Goal: Task Accomplishment & Management: Complete application form

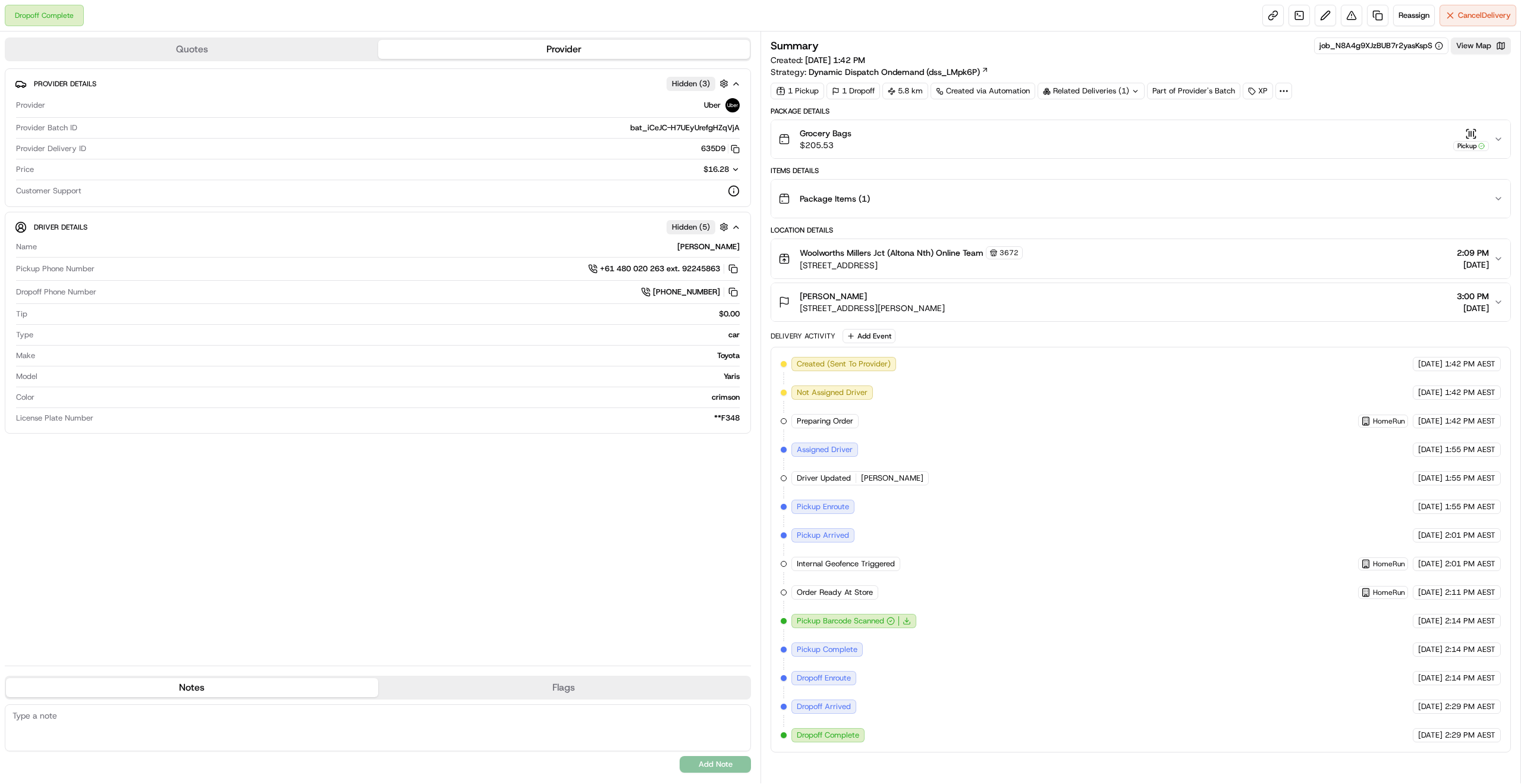
click at [1499, 136] on icon "button" at bounding box center [1499, 139] width 9 height 9
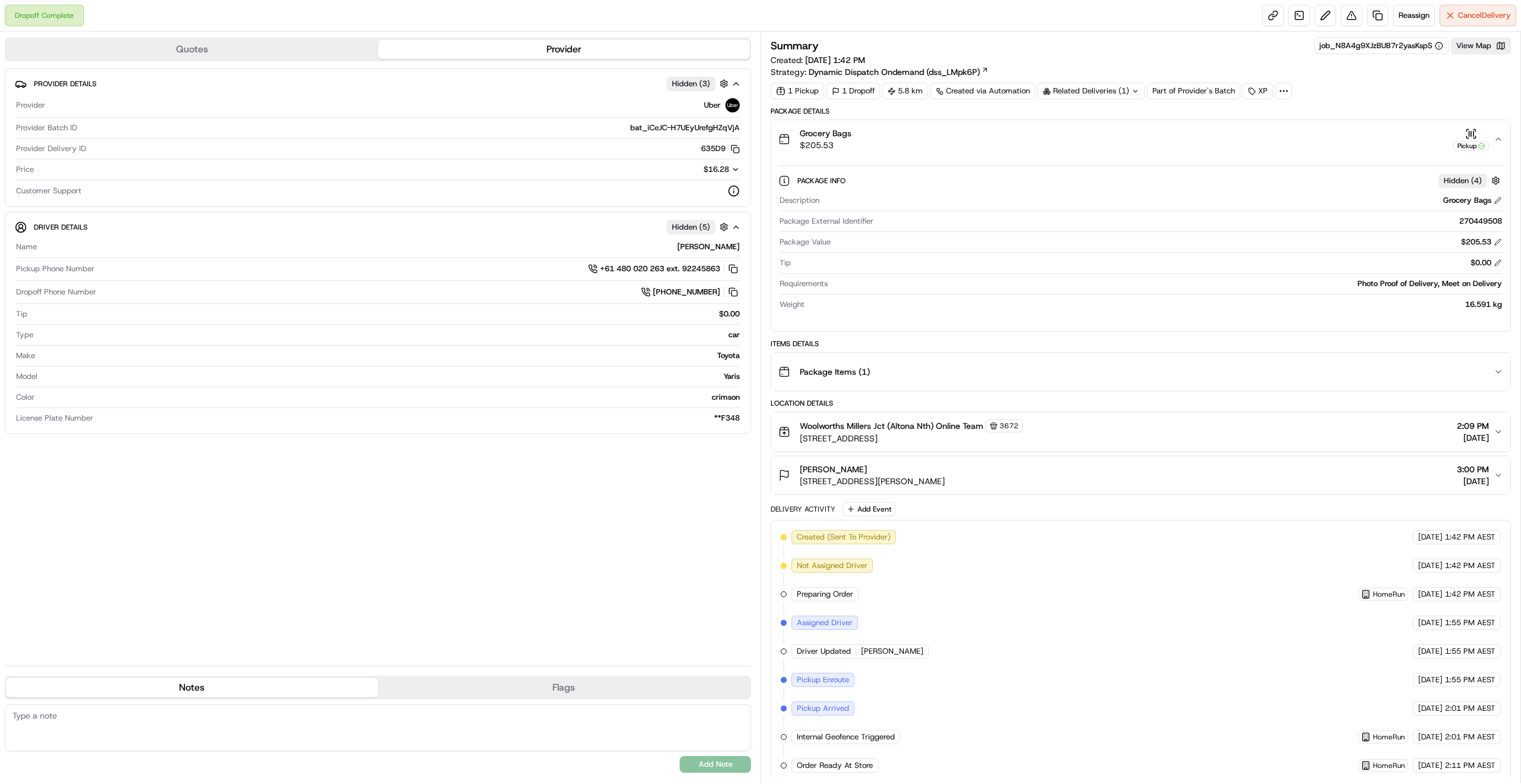
click at [1499, 142] on icon "button" at bounding box center [1499, 139] width 9 height 9
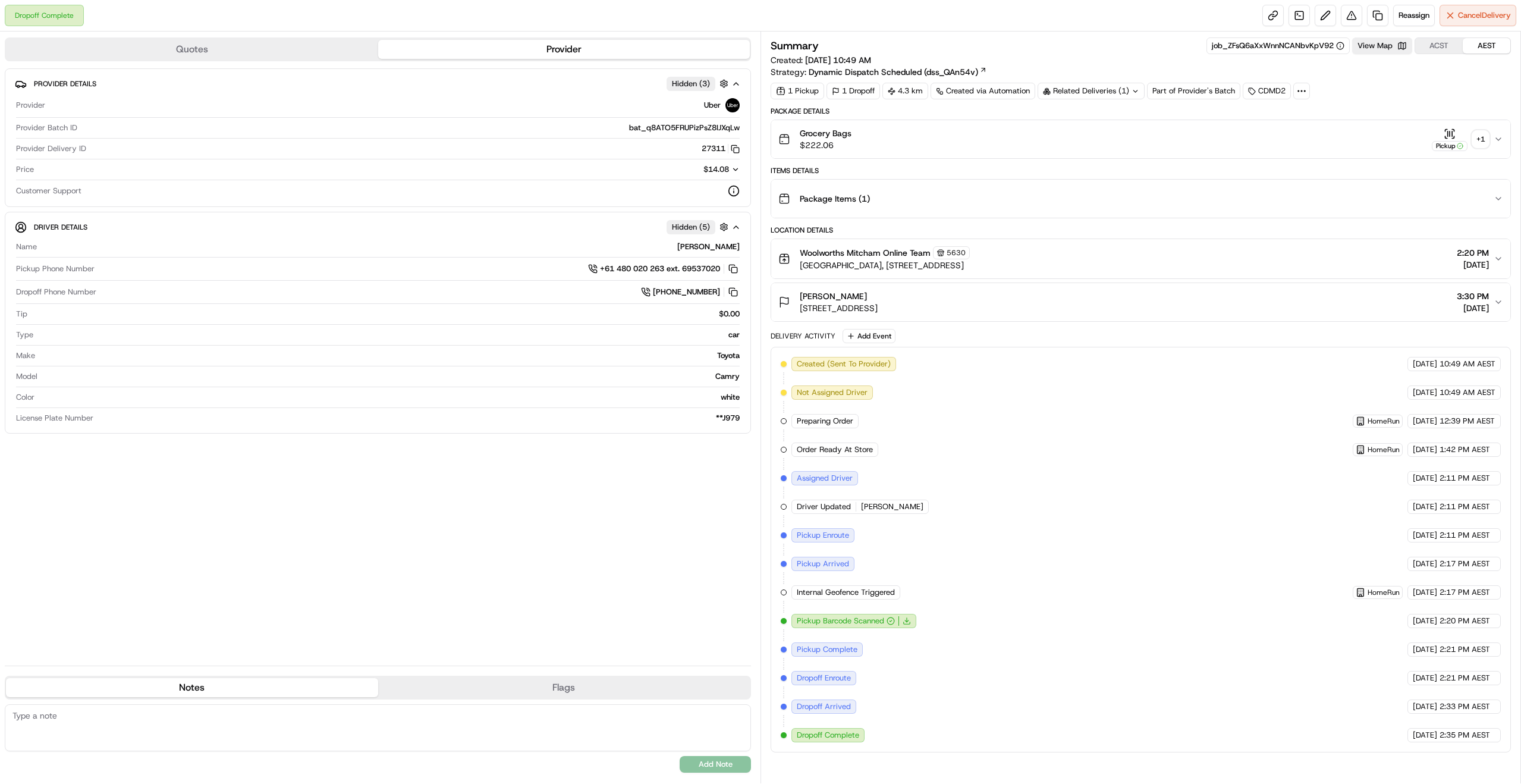
click at [1483, 140] on div "+ 1" at bounding box center [1480, 139] width 17 height 17
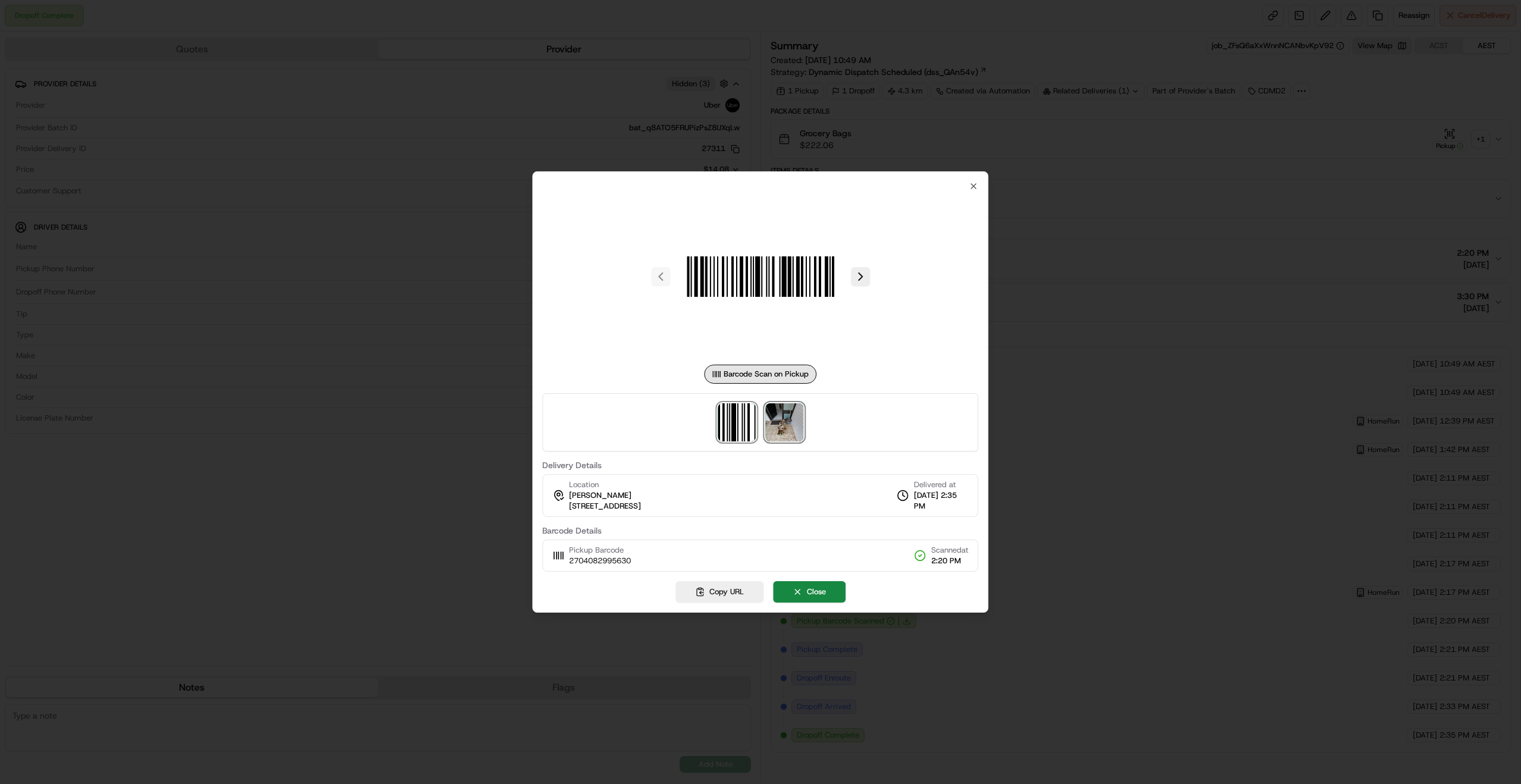
click at [786, 423] on img at bounding box center [784, 422] width 38 height 38
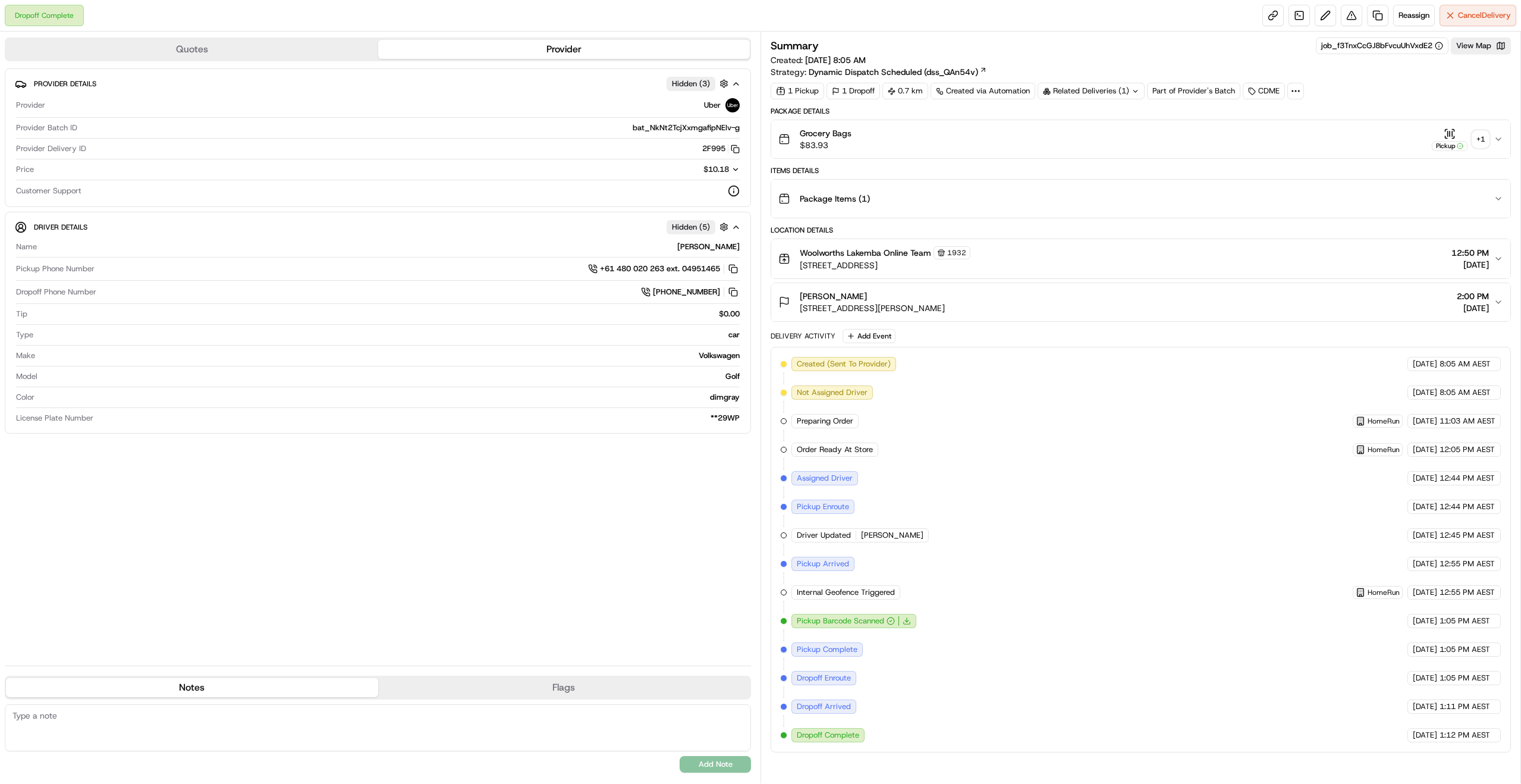
click at [1482, 138] on div "+ 1" at bounding box center [1480, 139] width 17 height 17
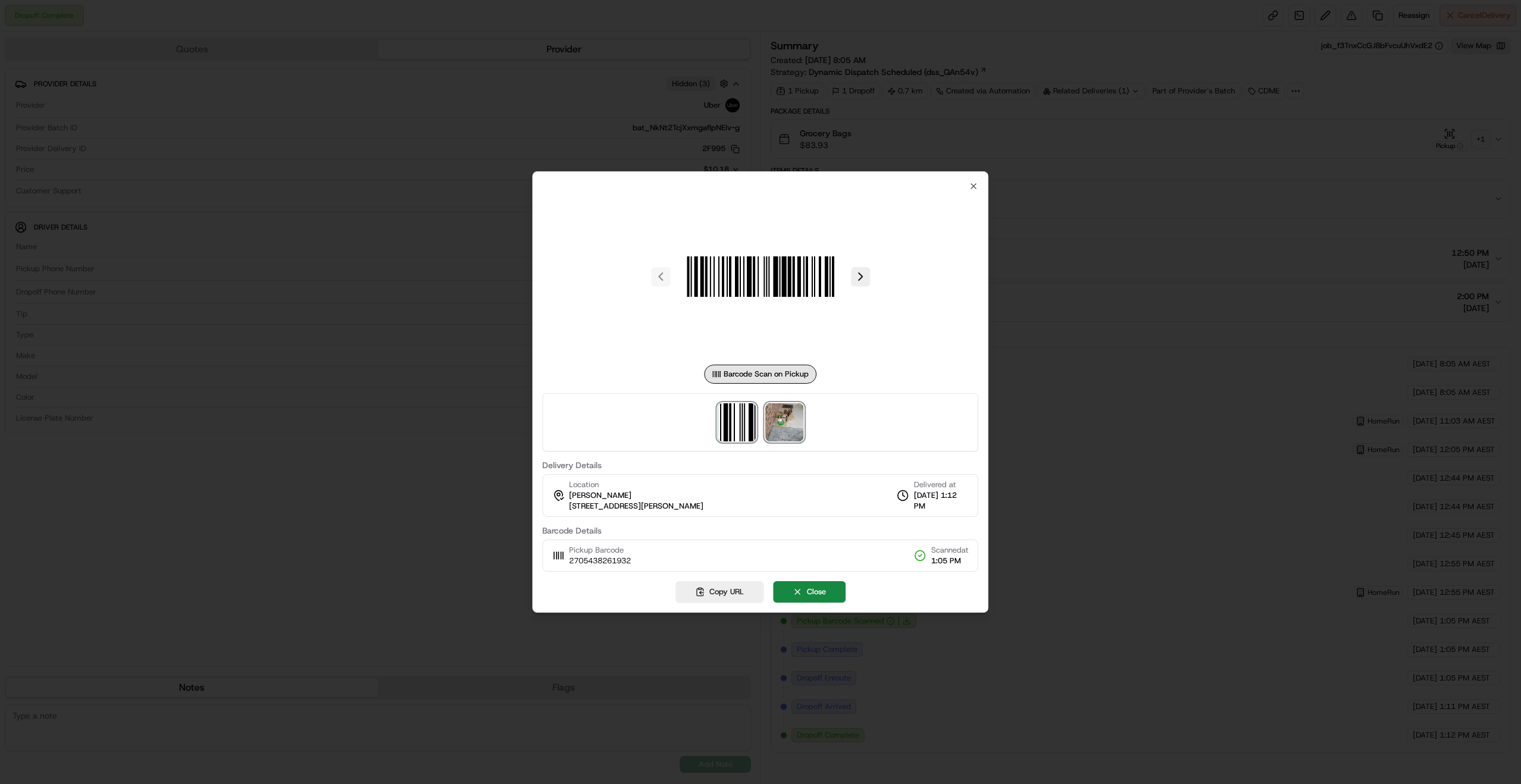
click at [779, 421] on img at bounding box center [784, 422] width 38 height 38
click at [1115, 419] on div at bounding box center [760, 392] width 1521 height 784
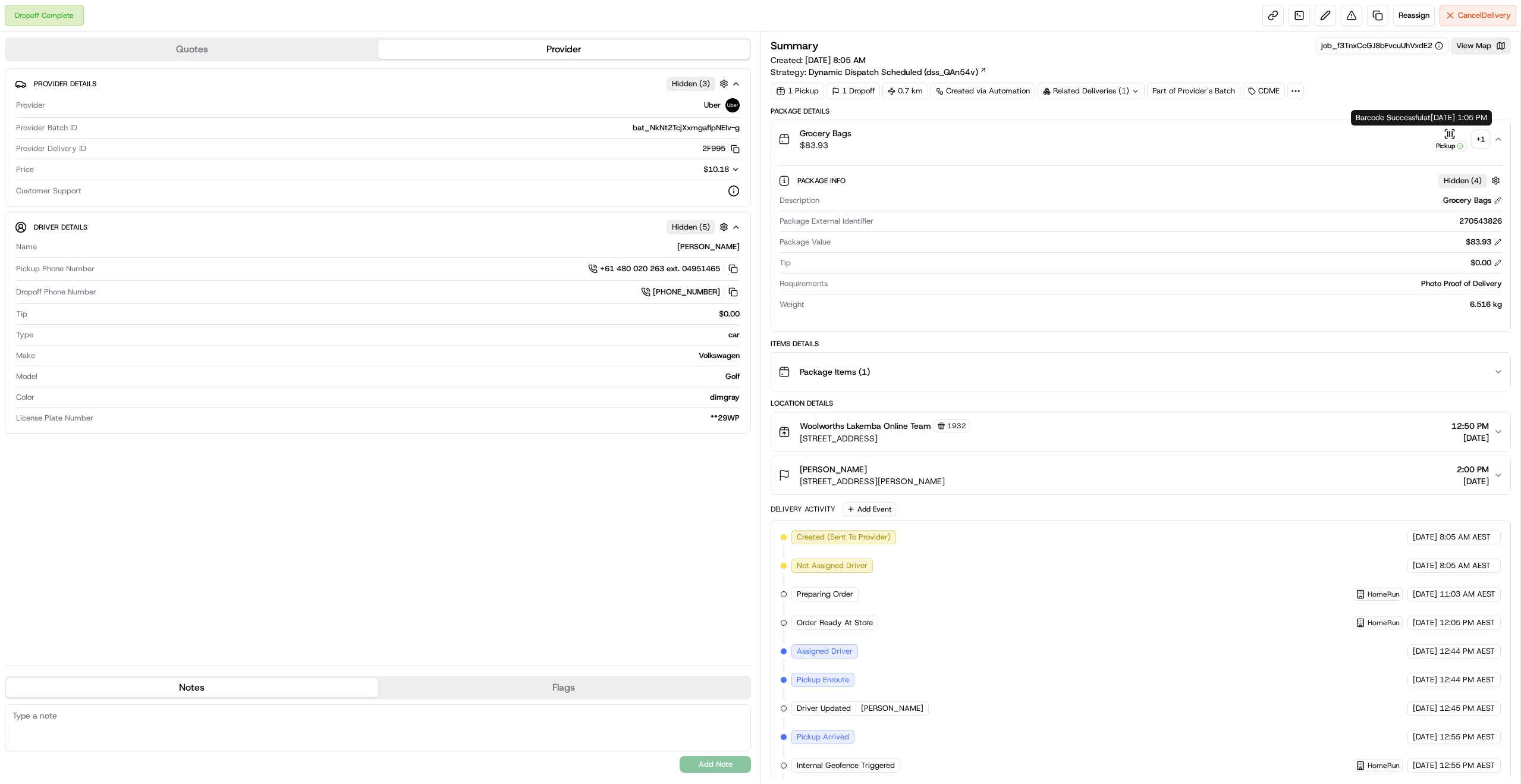
click at [1481, 136] on div "+ 1" at bounding box center [1480, 139] width 17 height 17
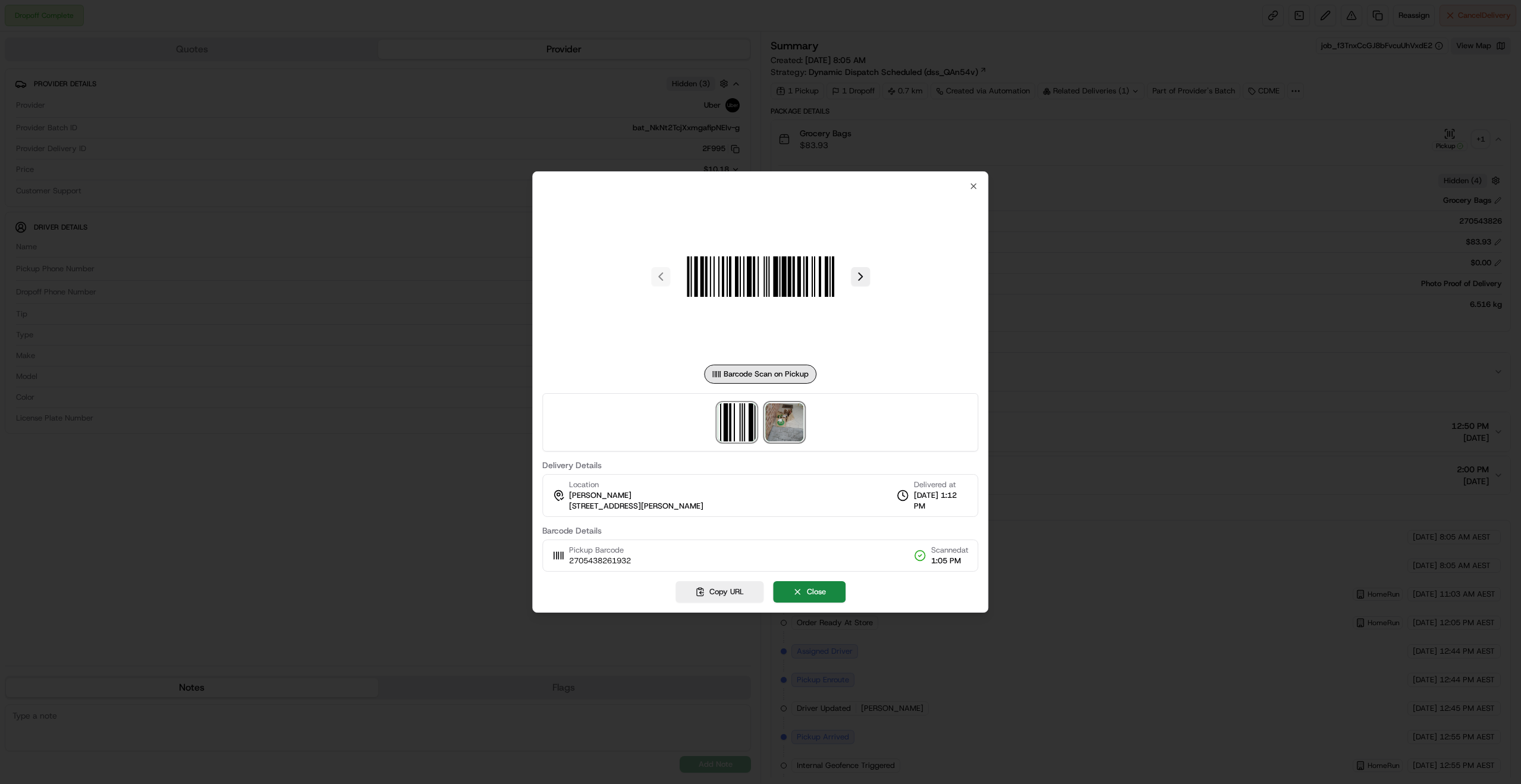
click at [796, 422] on img at bounding box center [784, 422] width 38 height 38
click at [1138, 370] on div at bounding box center [760, 392] width 1521 height 784
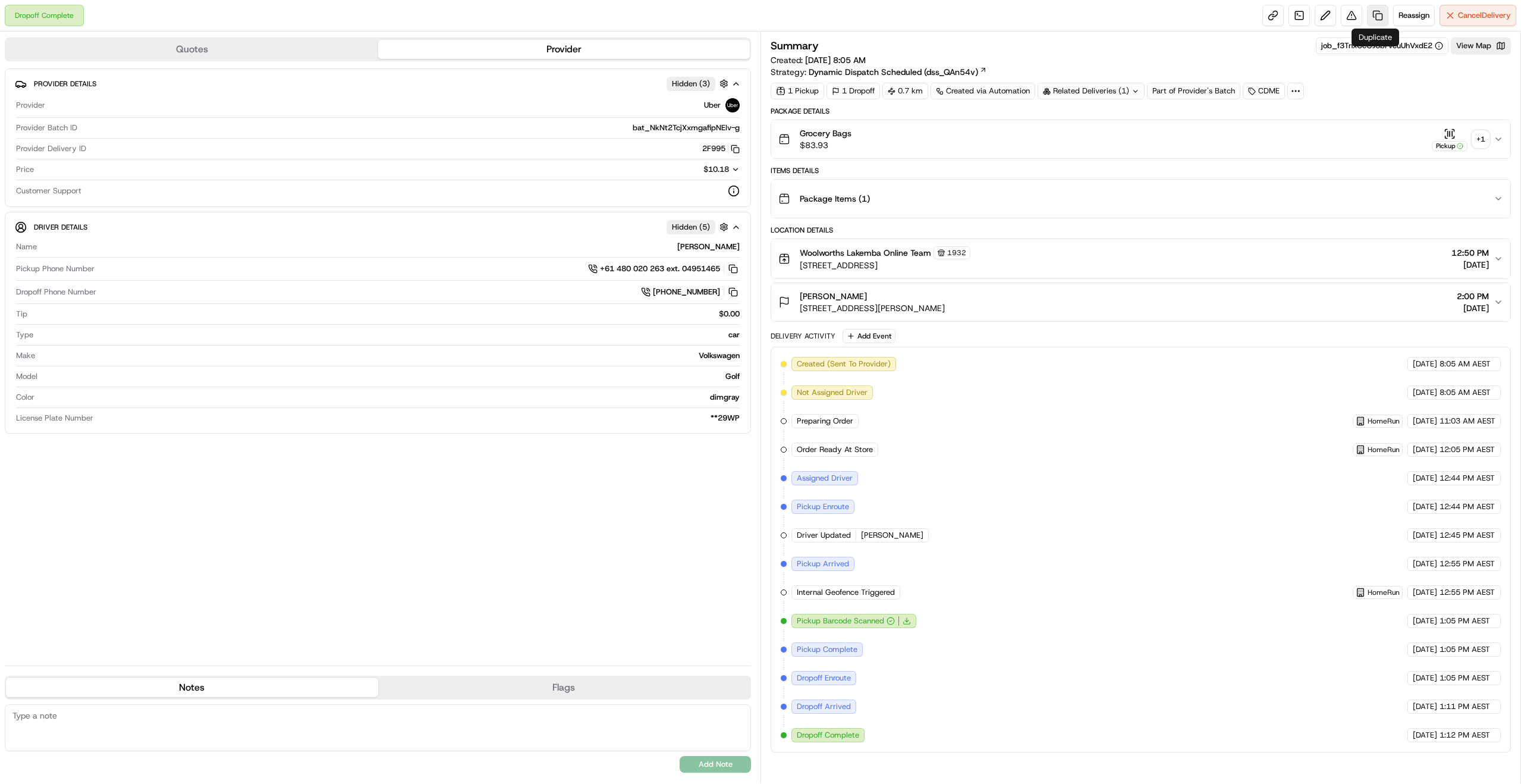
click at [1377, 13] on link at bounding box center [1378, 15] width 21 height 21
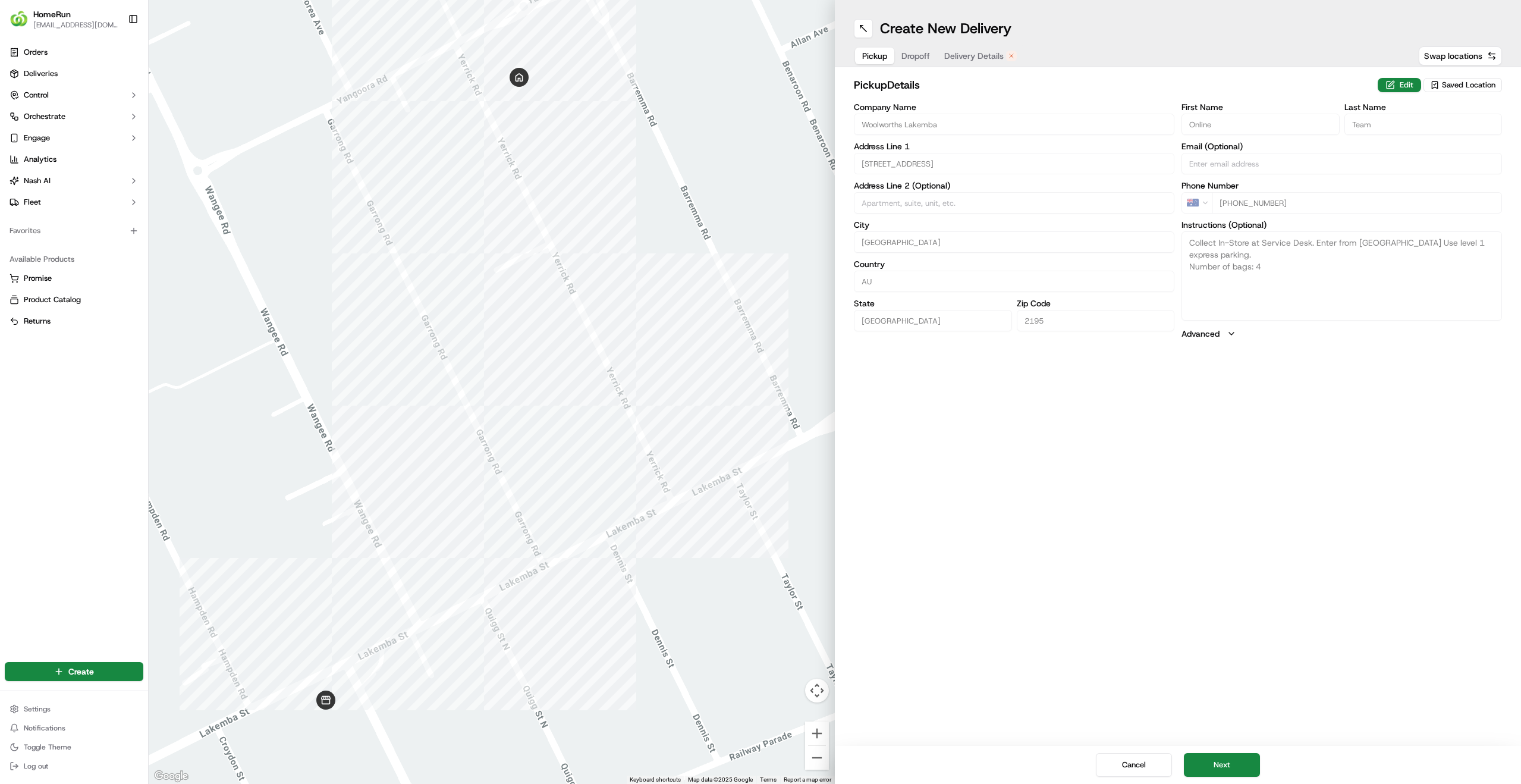
click at [913, 58] on span "Dropoff" at bounding box center [916, 55] width 28 height 12
click at [914, 58] on span "Dropoff" at bounding box center [916, 55] width 28 height 12
click at [955, 57] on span "Delivery Details" at bounding box center [973, 55] width 59 height 12
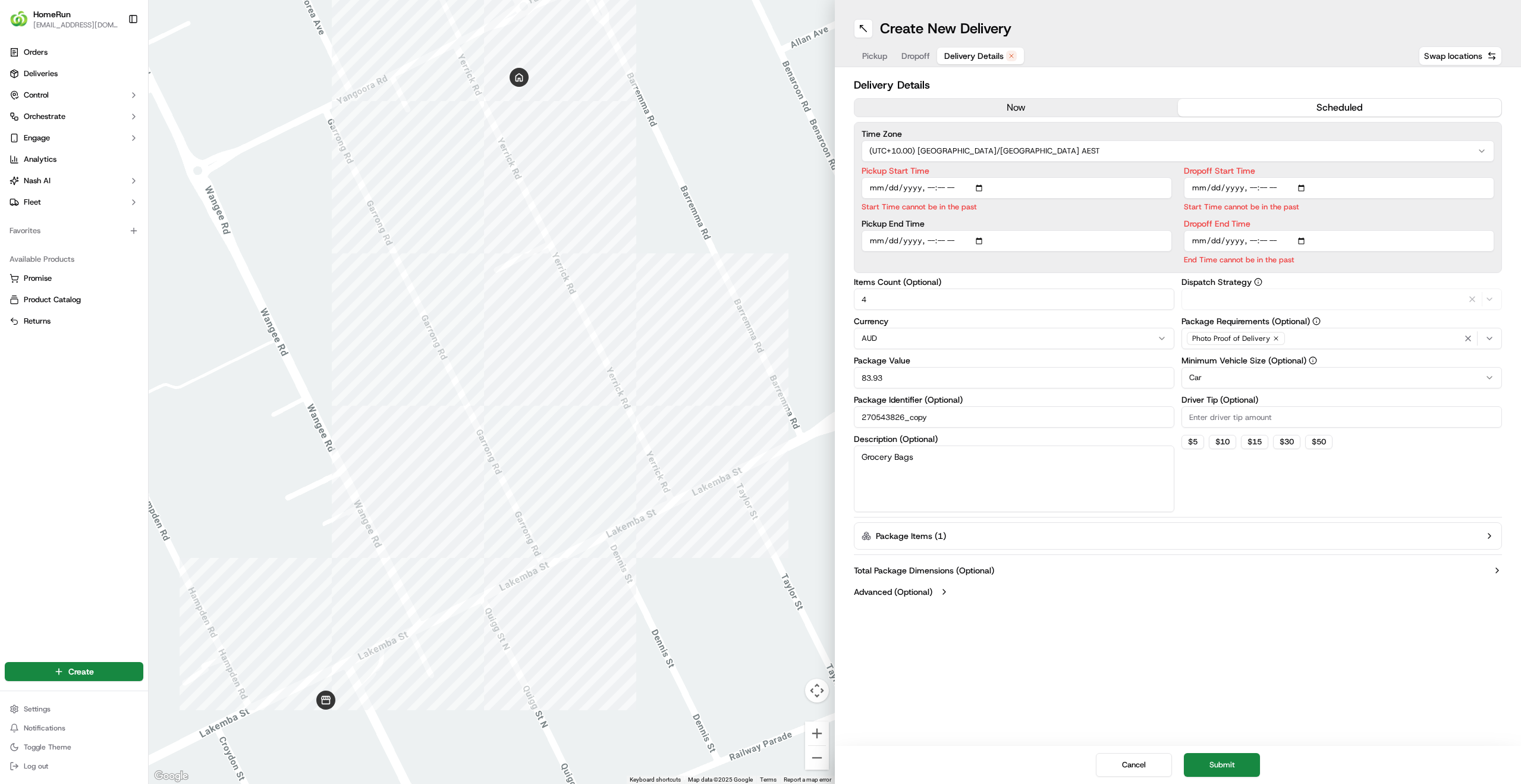
click at [912, 57] on span "Dropoff" at bounding box center [916, 55] width 28 height 12
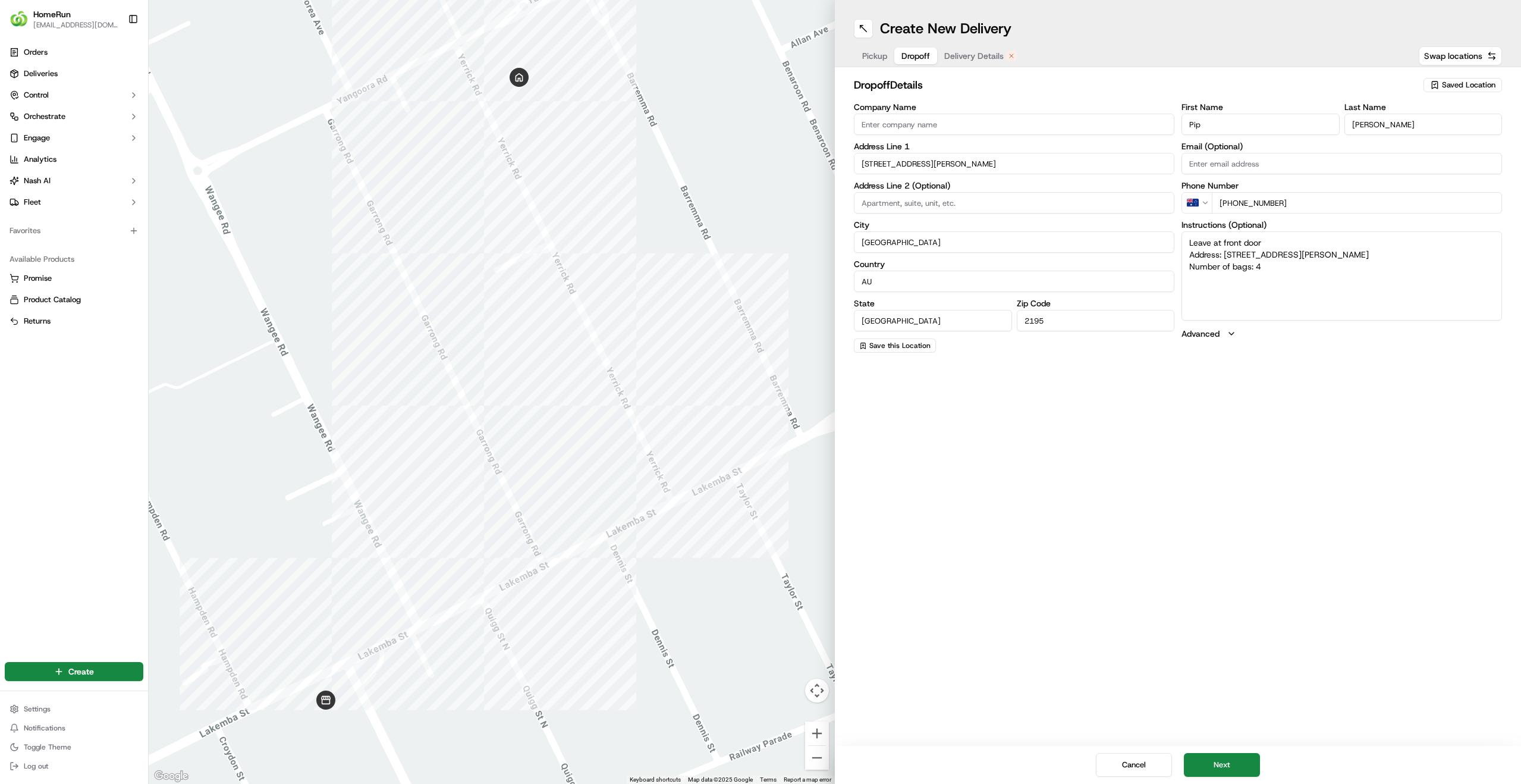
click at [883, 58] on span "Pickup" at bounding box center [875, 55] width 25 height 12
click at [916, 53] on span "Dropoff" at bounding box center [916, 55] width 28 height 12
click at [960, 58] on span "Delivery Details" at bounding box center [973, 55] width 59 height 12
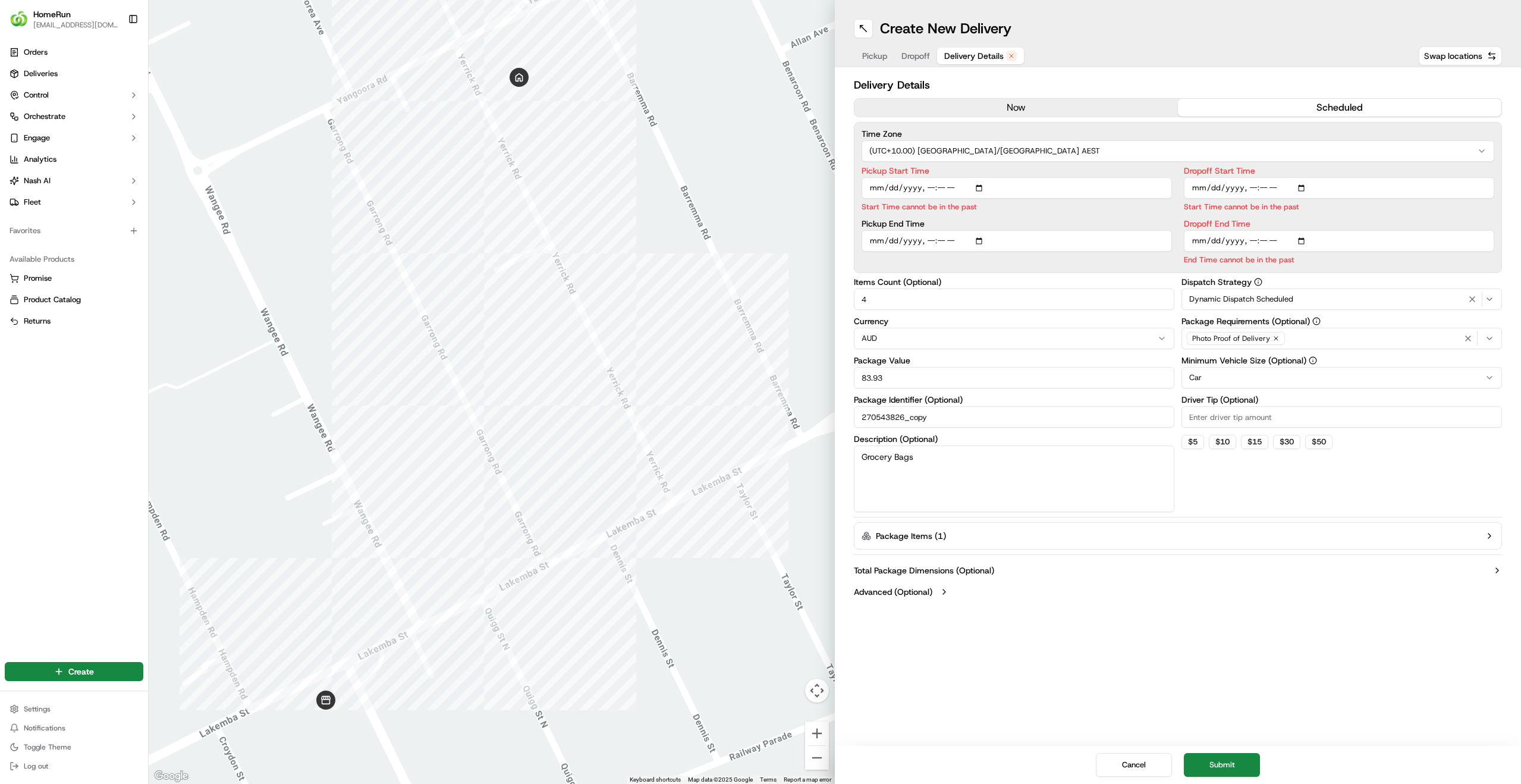
click at [1069, 109] on button "now" at bounding box center [1016, 107] width 324 height 18
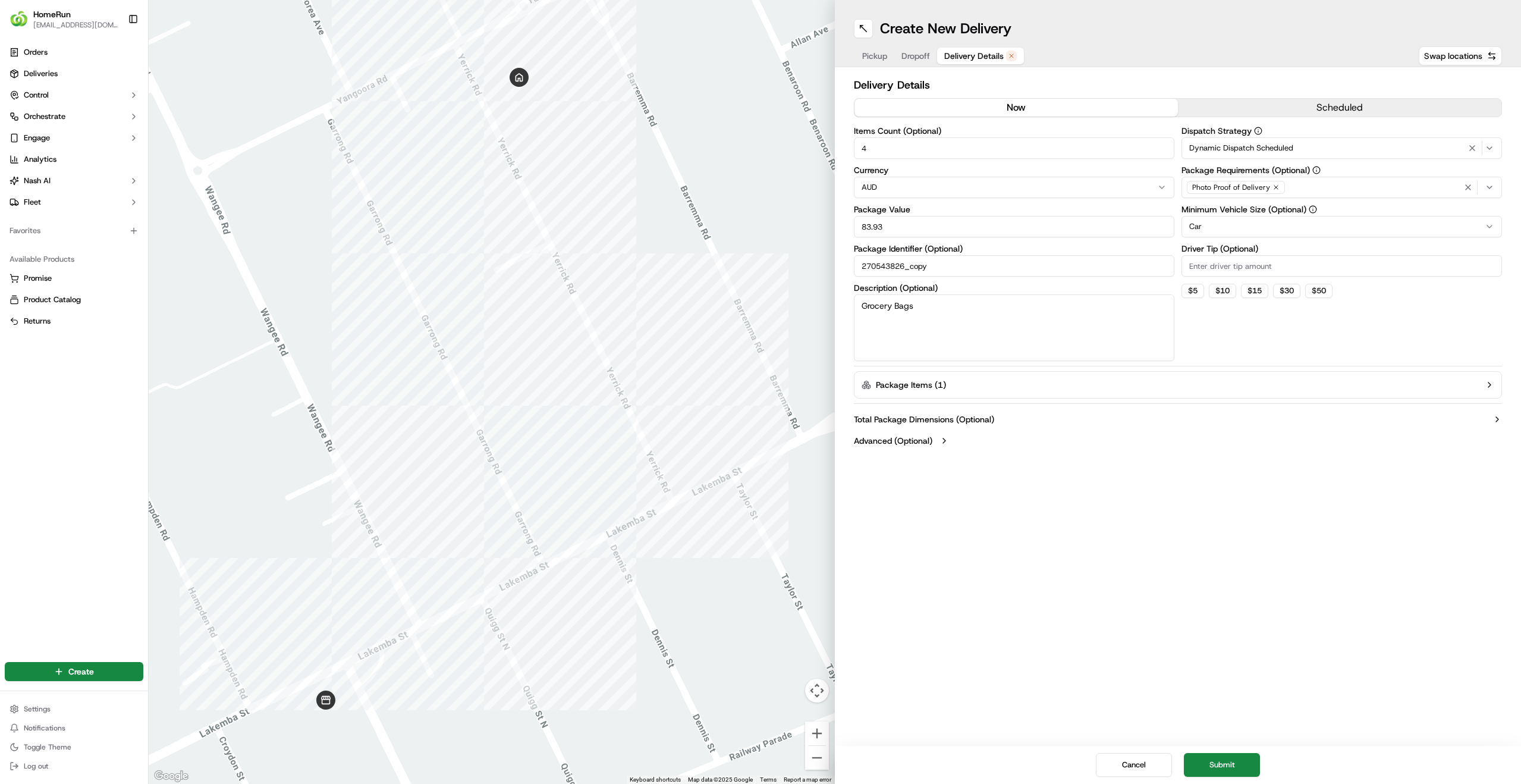
click at [939, 149] on input "4" at bounding box center [1014, 147] width 321 height 21
drag, startPoint x: 916, startPoint y: 225, endPoint x: 818, endPoint y: 212, distance: 98.9
click at [818, 212] on div "← Move left → Move right ↑ Move up ↓ Move down + Zoom in - Zoom out Home Jump l…" at bounding box center [835, 392] width 1373 height 784
type input "51"
click at [917, 200] on div "Items Count (Optional) 4 Currency AUD Package Value 51 Package Identifier (Opti…" at bounding box center [1014, 243] width 321 height 234
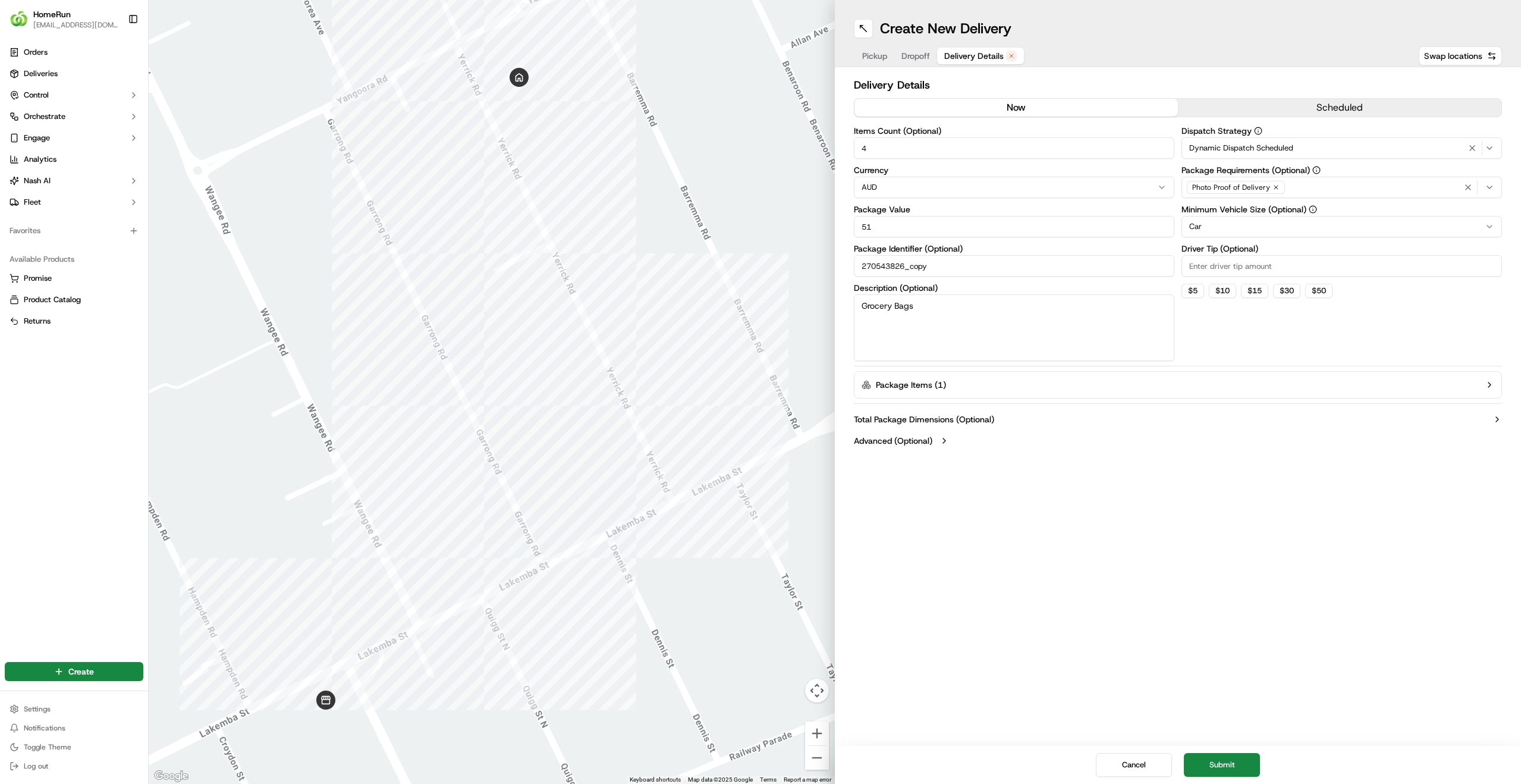
drag, startPoint x: 909, startPoint y: 150, endPoint x: 852, endPoint y: 150, distance: 57.0
click at [852, 150] on div "Delivery Details now scheduled Items Count (Optional) 4 Currency AUD Package Va…" at bounding box center [1178, 264] width 686 height 394
click at [894, 153] on input "4" at bounding box center [1014, 147] width 321 height 21
drag, startPoint x: 891, startPoint y: 151, endPoint x: 850, endPoint y: 147, distance: 41.2
click at [850, 147] on div "Delivery Details now scheduled Items Count (Optional) 4 Currency AUD Package Va…" at bounding box center [1178, 264] width 686 height 394
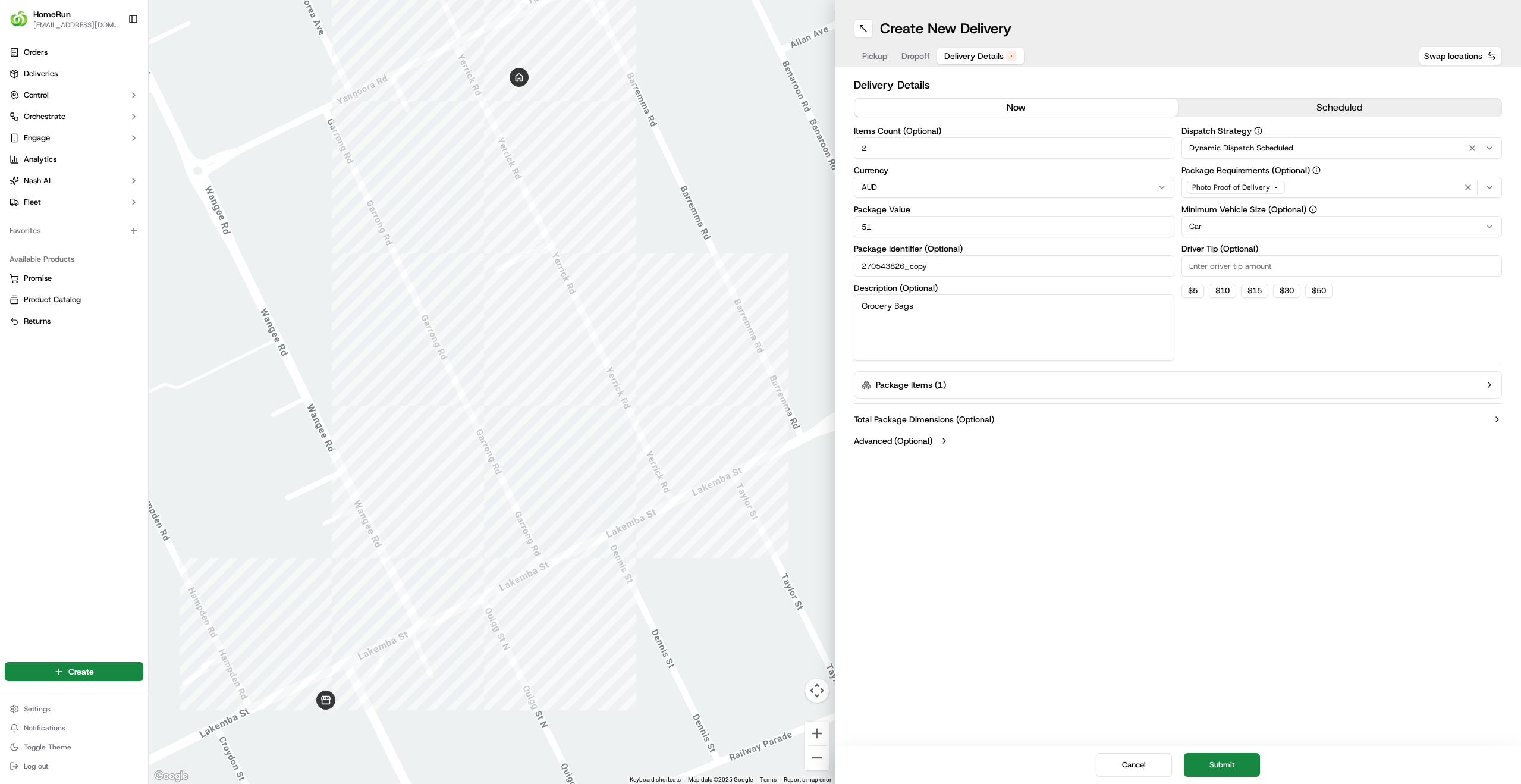
type input "2"
click at [1174, 519] on div "Create New Delivery Pickup Dropoff Delivery Details Swap locations Delivery Det…" at bounding box center [1178, 392] width 686 height 784
click at [1210, 764] on button "Submit" at bounding box center [1222, 764] width 76 height 24
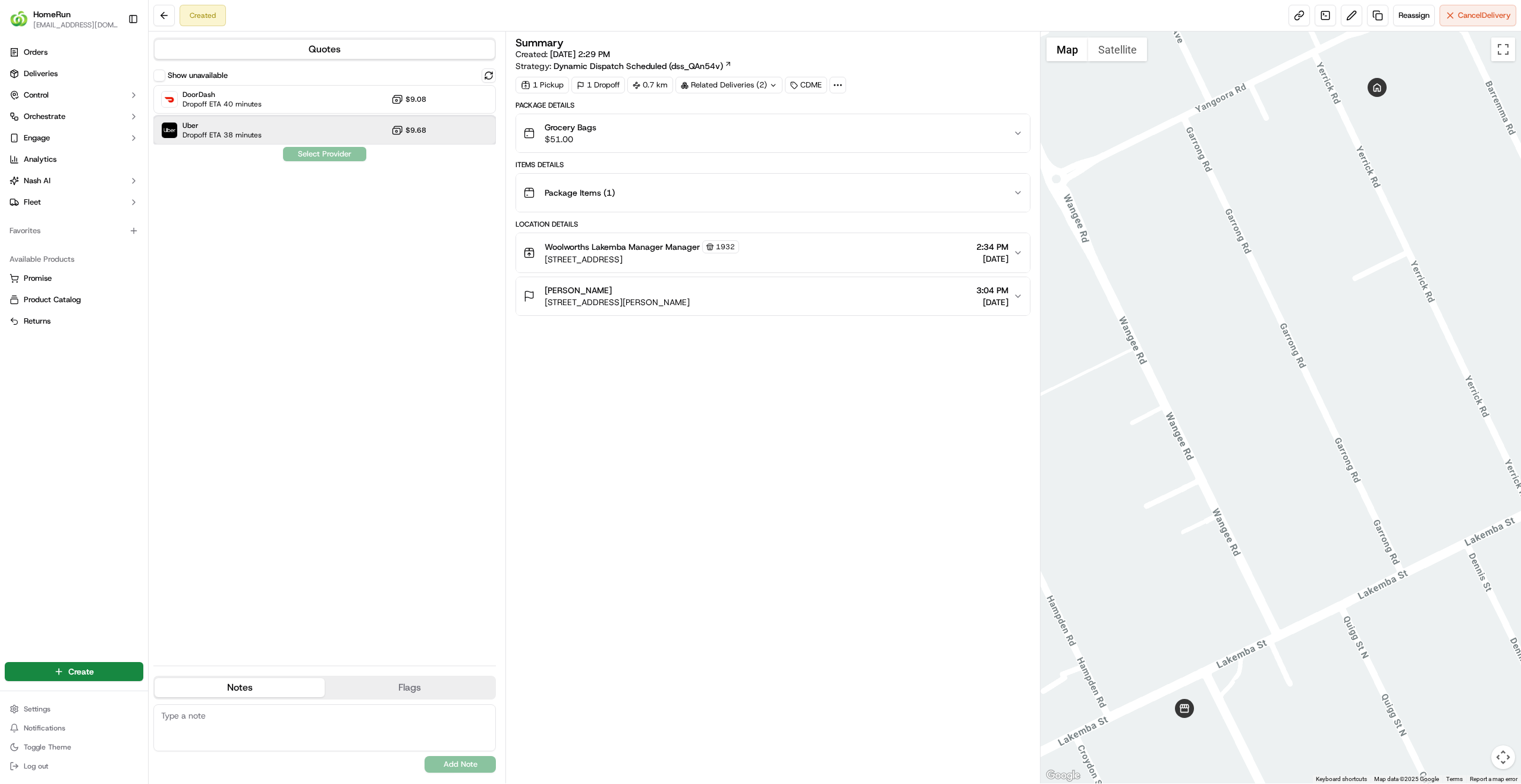
click at [268, 133] on div "Uber Dropoff ETA 38 minutes $9.68" at bounding box center [325, 130] width 343 height 28
click at [318, 155] on button "Assign Provider" at bounding box center [324, 154] width 84 height 14
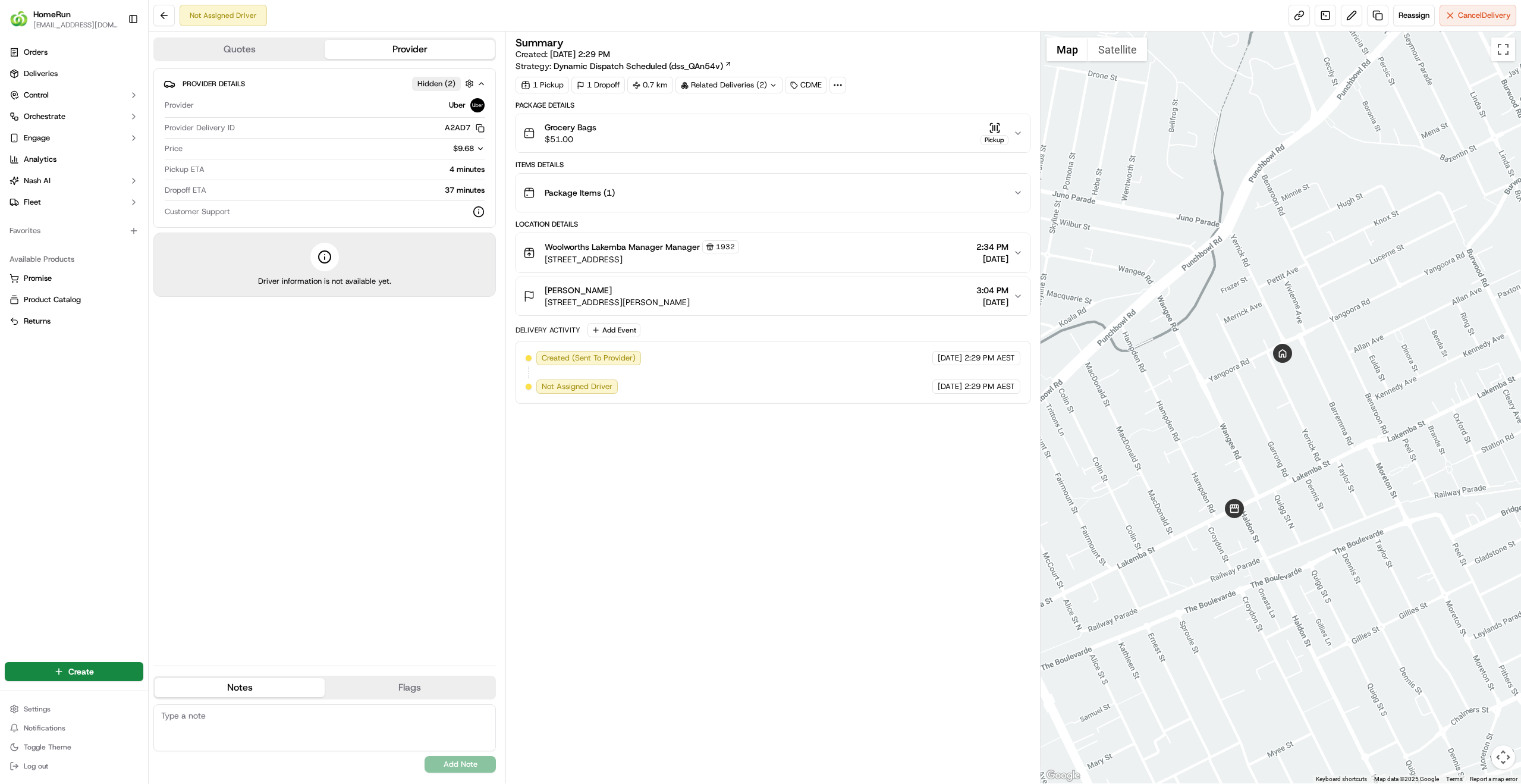
click at [649, 482] on div "Summary Created: 22/09/2025 2:29 PM Strategy: Dynamic Dispatch Scheduled (dss_Q…" at bounding box center [773, 407] width 515 height 740
click at [322, 365] on div "Provider Details Hidden ( 2 ) Provider Uber Provider Delivery ID A2AD7 Copy del…" at bounding box center [325, 362] width 343 height 588
drag, startPoint x: 443, startPoint y: 106, endPoint x: 486, endPoint y: 106, distance: 43.0
click at [486, 106] on div "Provider Uber Provider Delivery ID A2AD7 Copy del_DayjBMx5RcOhLXW6nGoq1w A2AD7 …" at bounding box center [325, 158] width 322 height 129
